Goal: Task Accomplishment & Management: Use online tool/utility

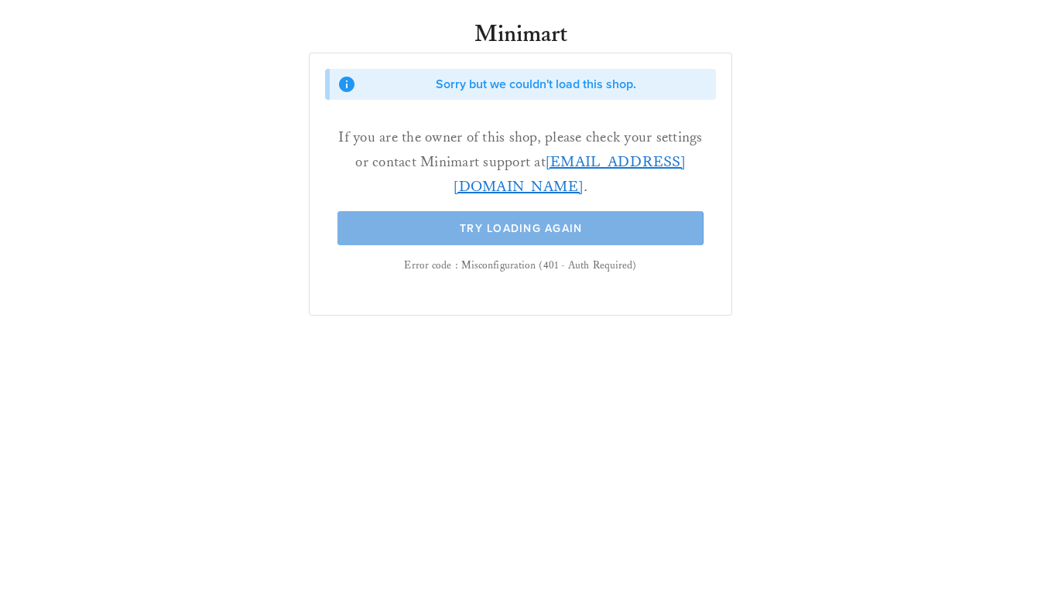
click at [458, 226] on span "Try Loading Again" at bounding box center [520, 228] width 335 height 13
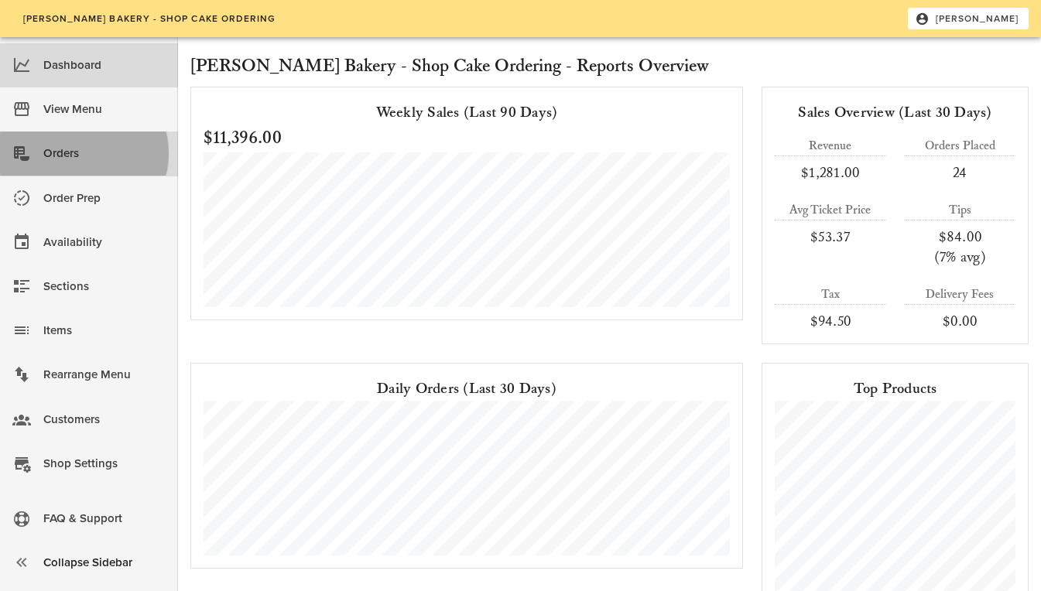
click at [68, 142] on div "Orders" at bounding box center [104, 154] width 122 height 26
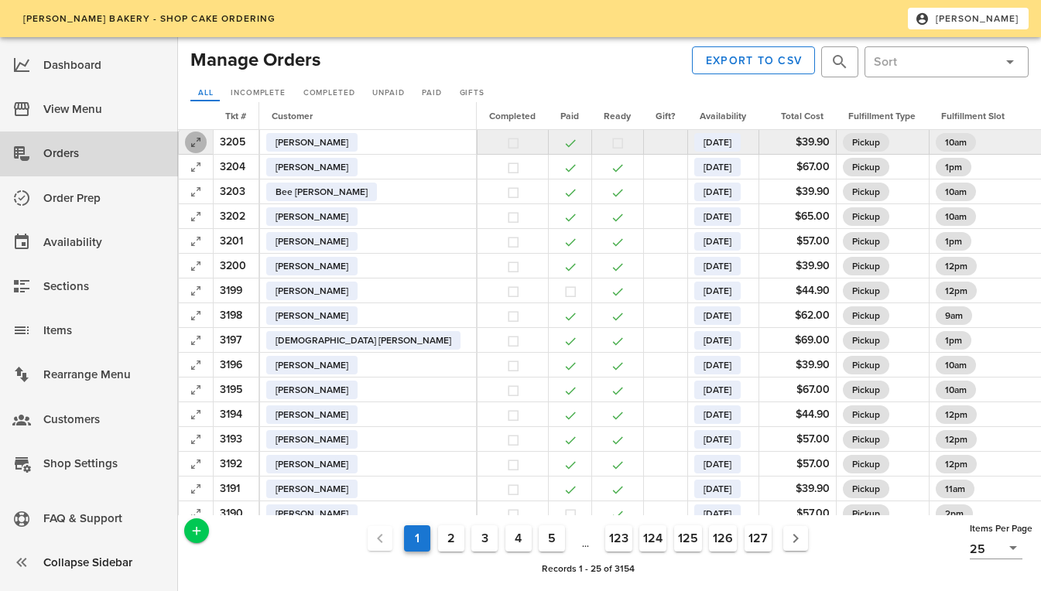
click at [198, 140] on icon "button" at bounding box center [196, 142] width 19 height 19
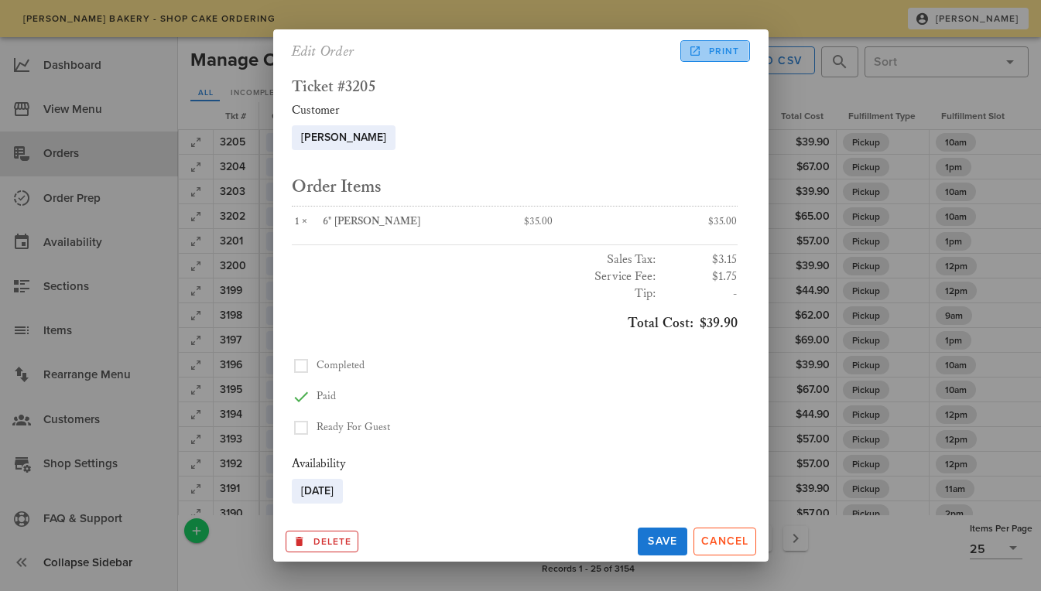
click at [732, 49] on span "Print" at bounding box center [715, 51] width 48 height 14
